Goal: Information Seeking & Learning: Learn about a topic

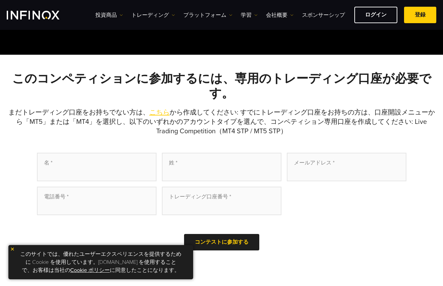
scroll to position [69, 0]
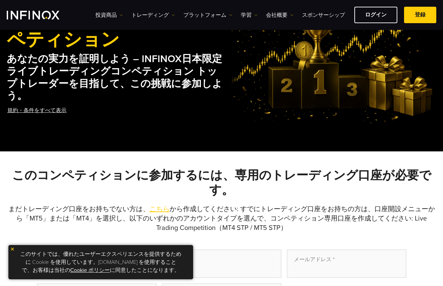
click at [52, 113] on link "規約・条件をすべて表示" at bounding box center [37, 111] width 61 height 16
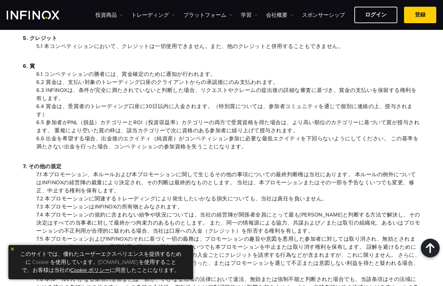
scroll to position [823, 0]
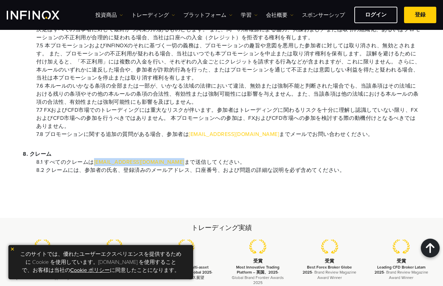
drag, startPoint x: 156, startPoint y: 164, endPoint x: 95, endPoint y: 164, distance: 60.8
click at [95, 164] on li "8.1 すべてのクレームは promotions@infinox.com まで送信してください。" at bounding box center [228, 162] width 384 height 8
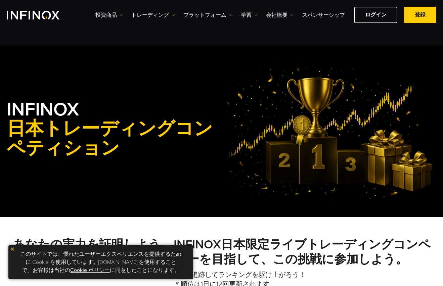
scroll to position [290, 0]
